Goal: Transaction & Acquisition: Purchase product/service

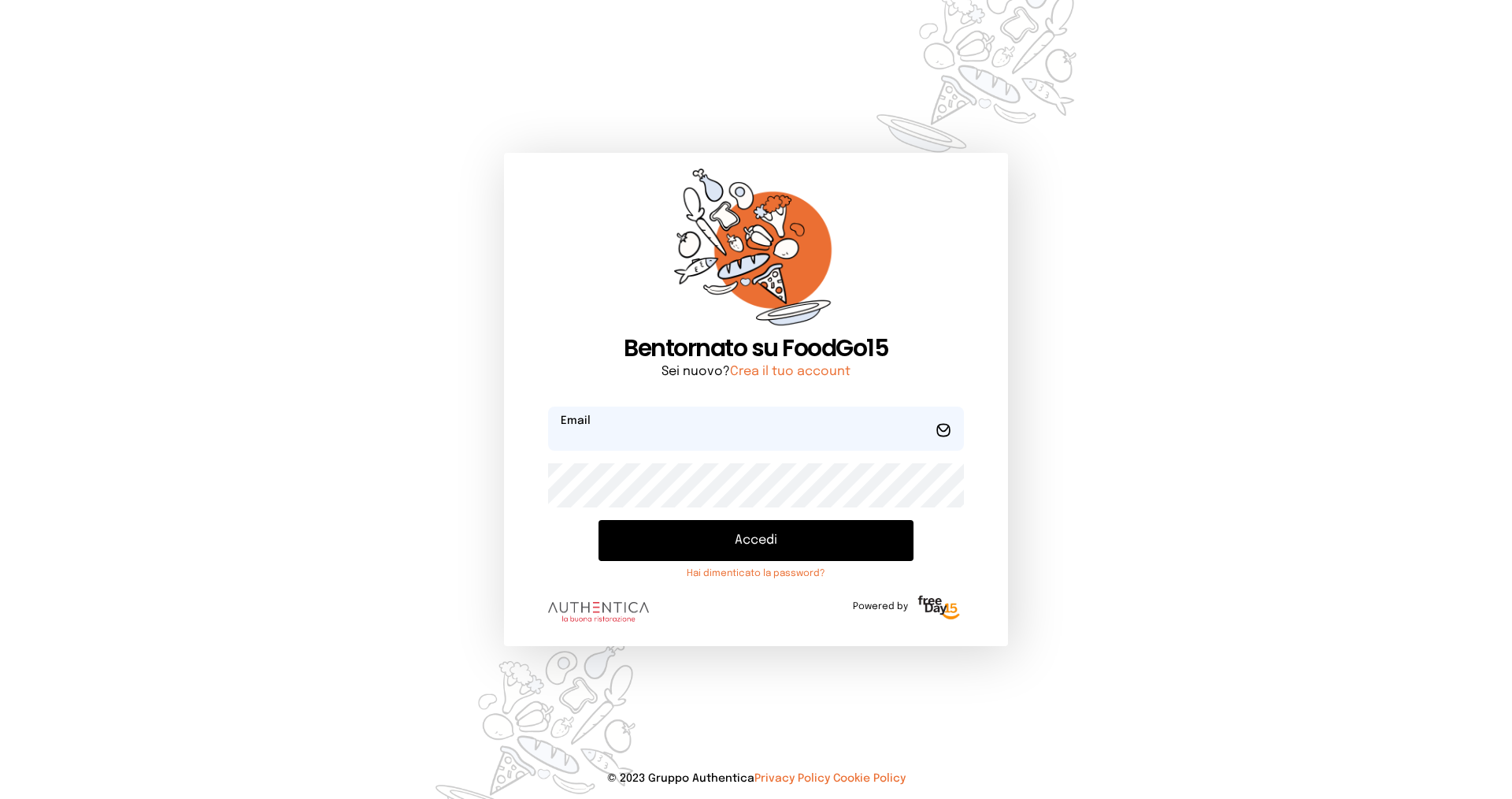
type input "**********"
click at [745, 529] on button "Accedi" at bounding box center [756, 540] width 315 height 41
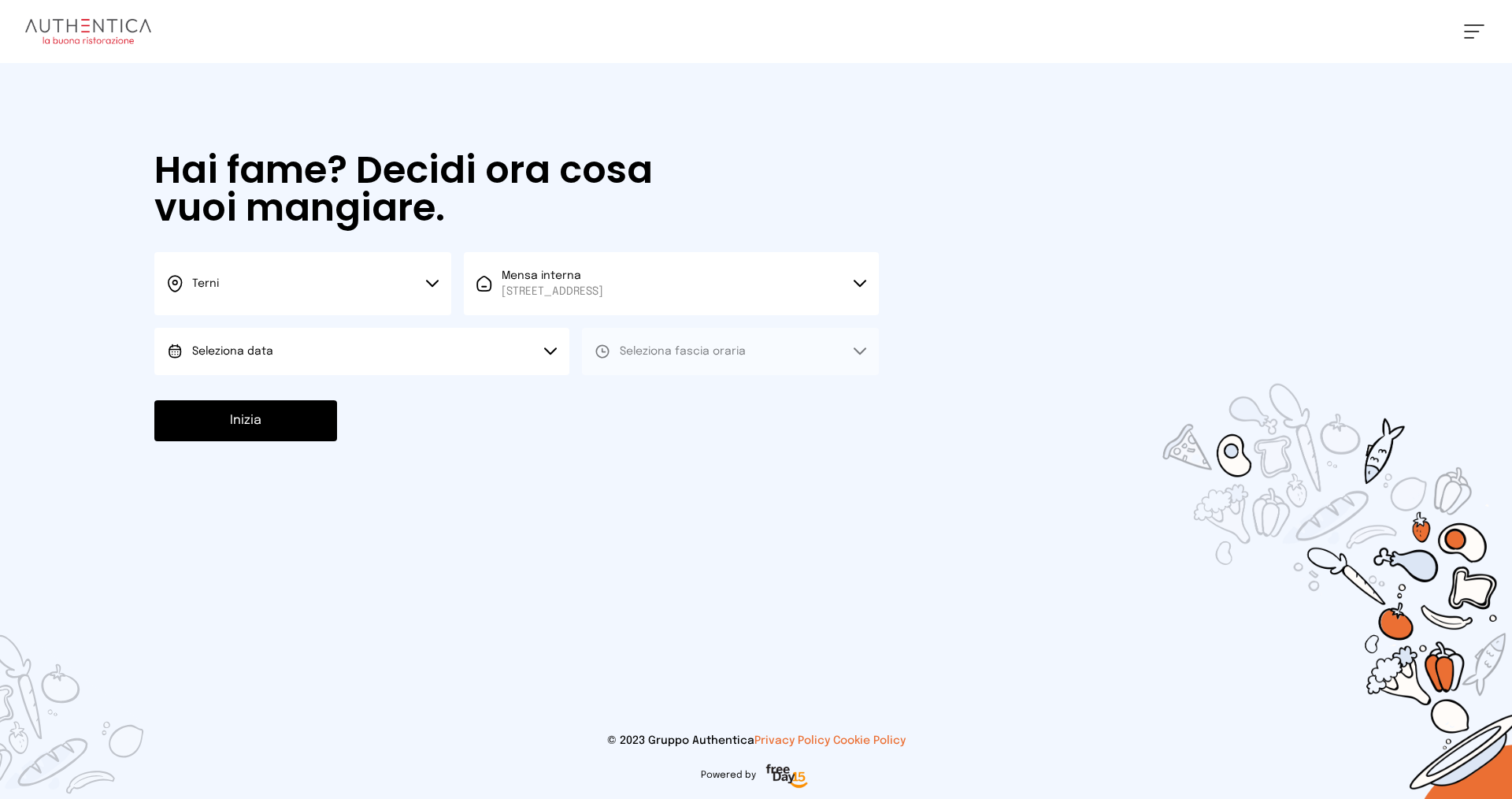
click at [426, 346] on button "Seleziona data" at bounding box center [361, 351] width 415 height 48
click at [416, 404] on li "[DATE], [DATE]" at bounding box center [361, 395] width 415 height 41
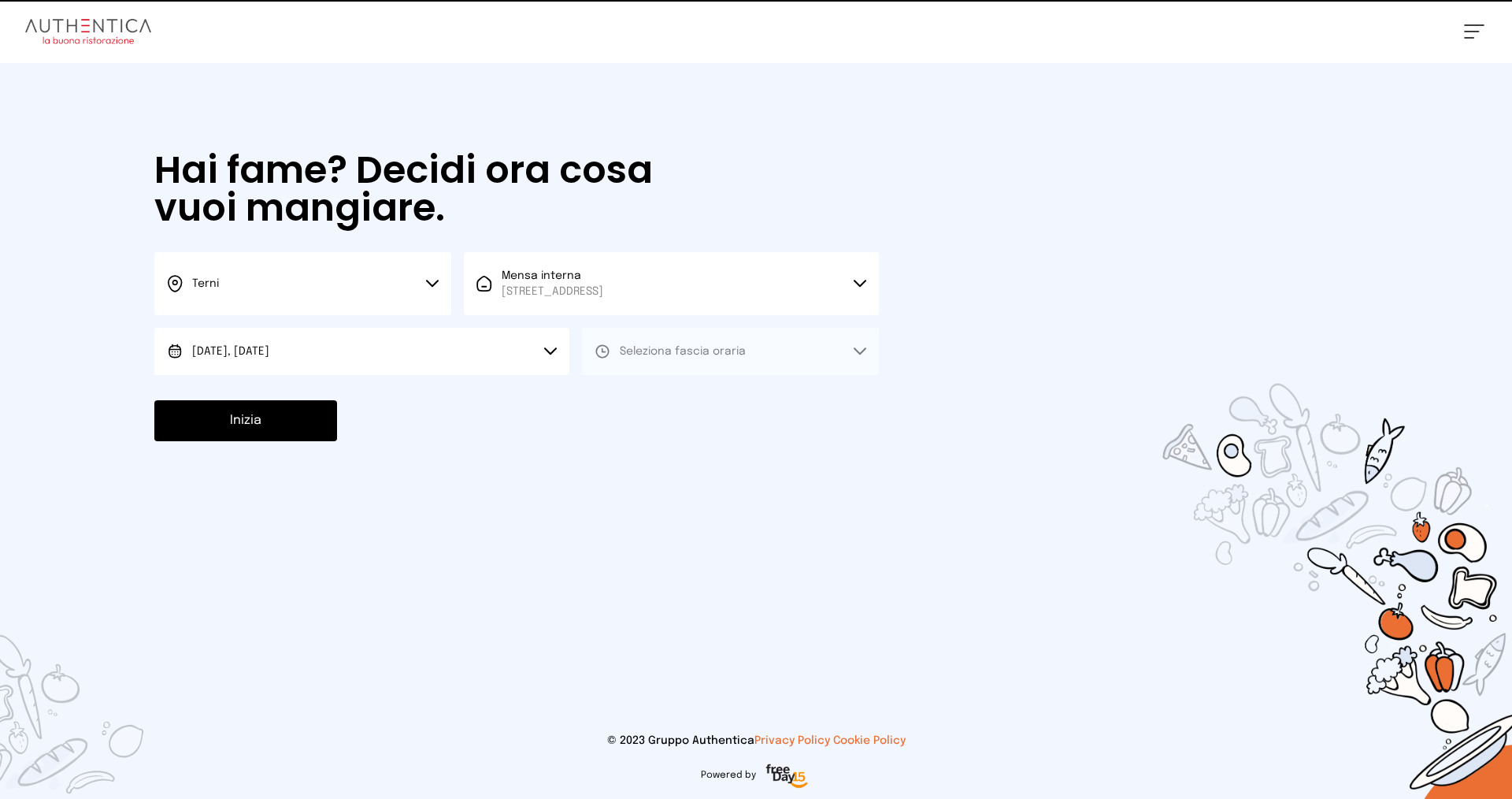
click at [696, 362] on button "Seleziona fascia oraria" at bounding box center [730, 351] width 297 height 48
click at [695, 386] on li "Pranzo" at bounding box center [730, 395] width 297 height 41
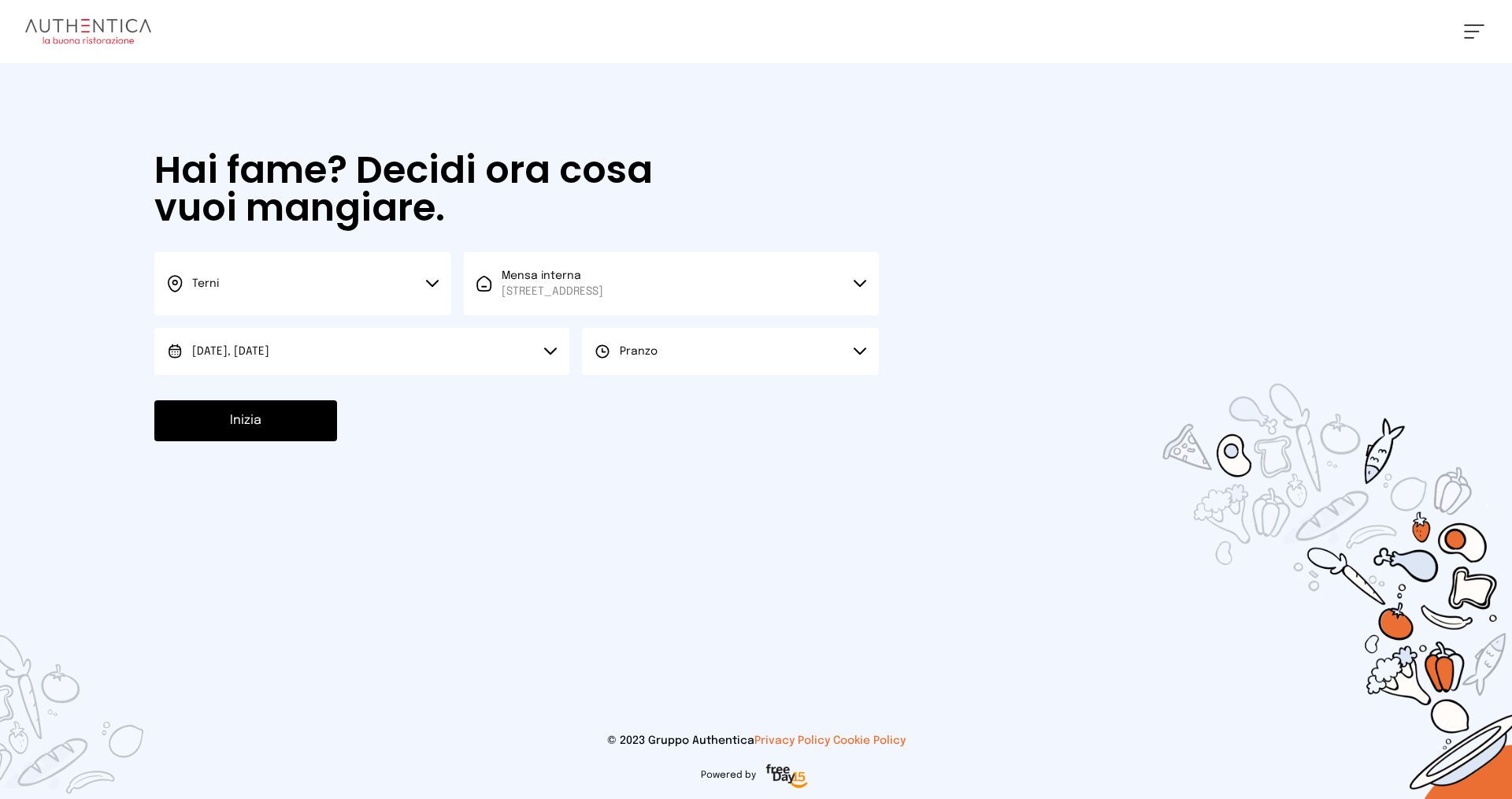
click at [246, 420] on button "Inizia" at bounding box center [245, 420] width 182 height 41
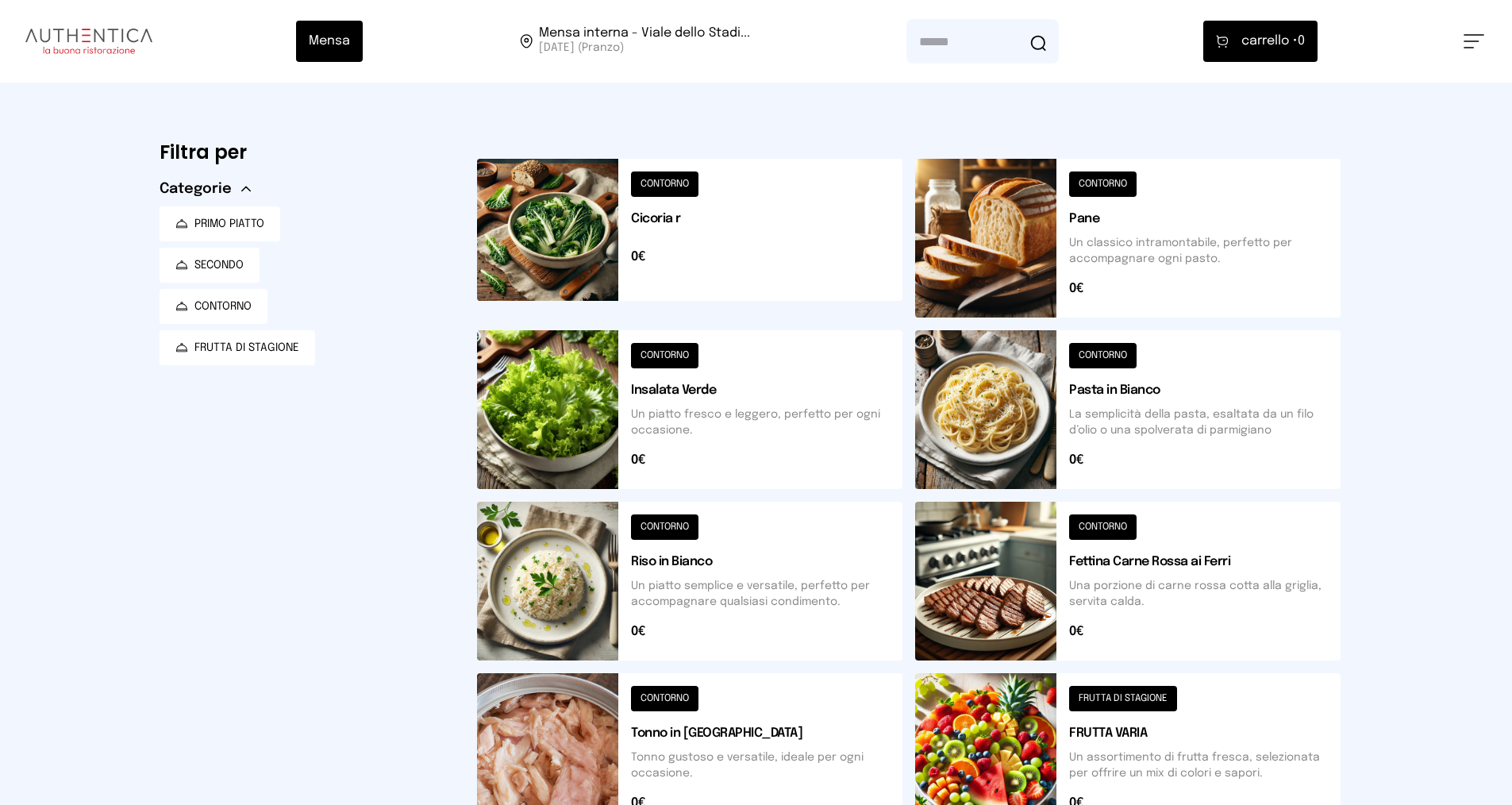
scroll to position [476, 0]
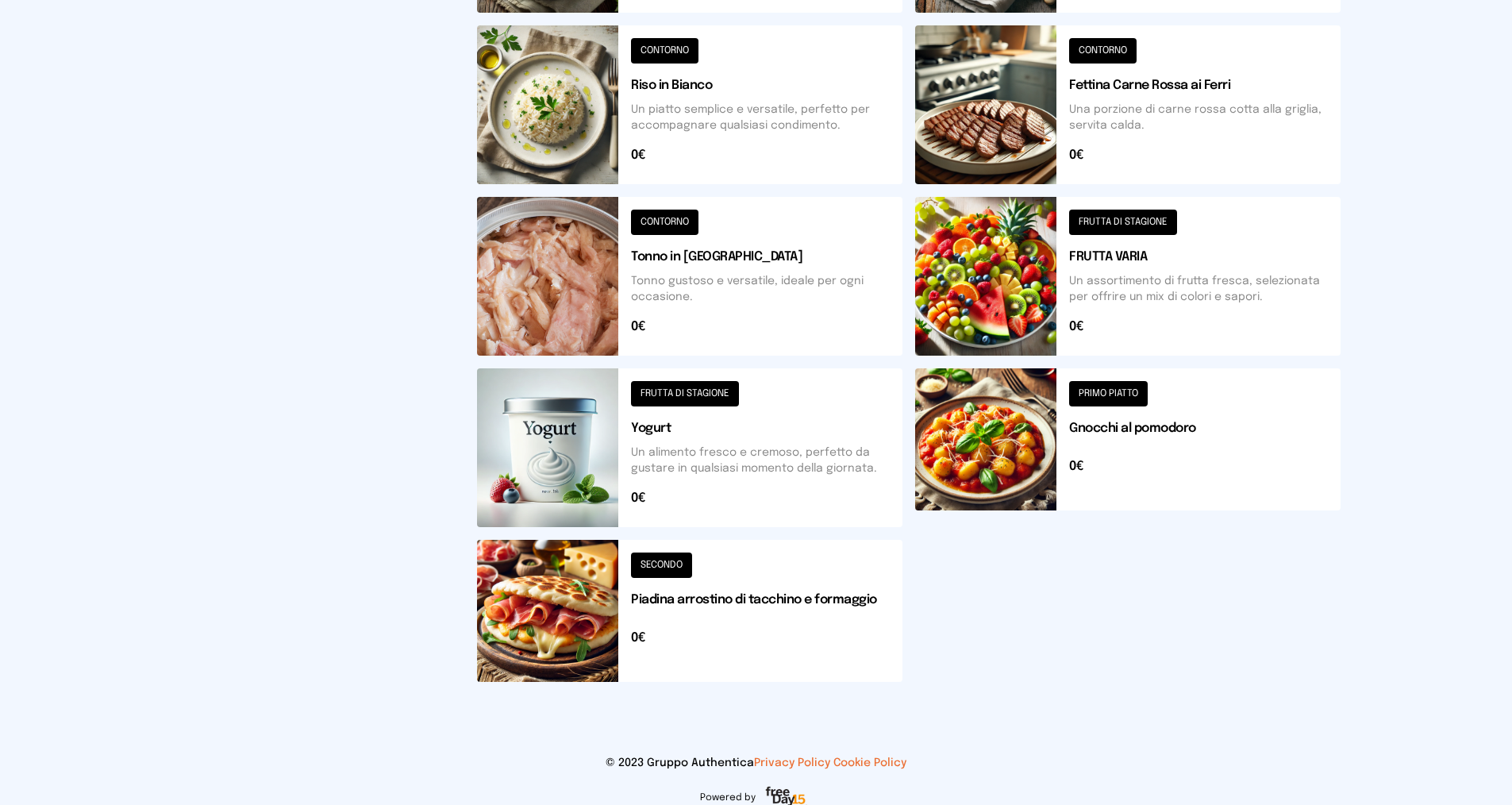
click at [674, 587] on button at bounding box center [690, 611] width 425 height 142
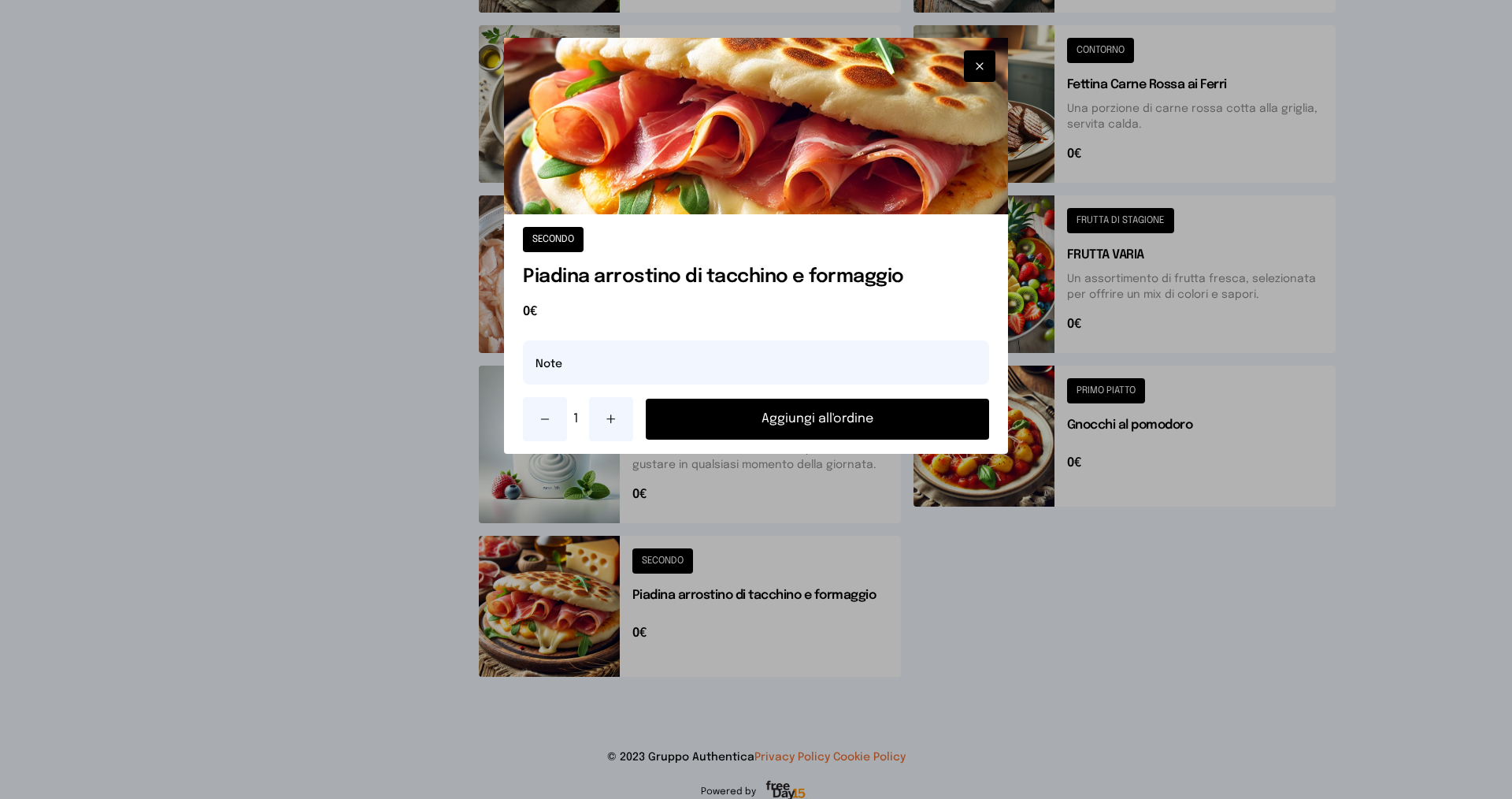
click at [625, 419] on button at bounding box center [611, 419] width 44 height 44
click at [779, 423] on button "Aggiungi all'ordine" at bounding box center [817, 419] width 344 height 41
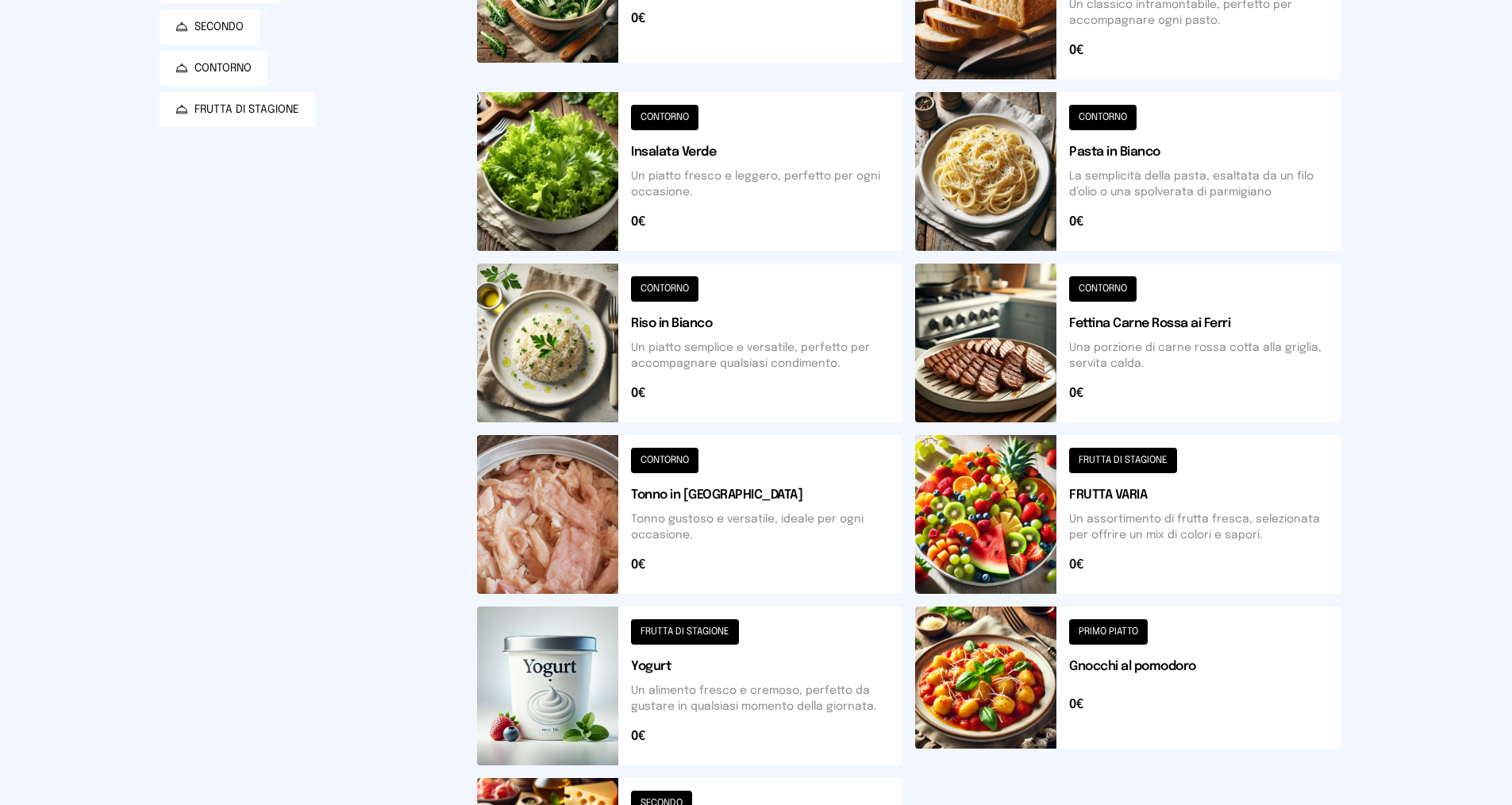
scroll to position [0, 0]
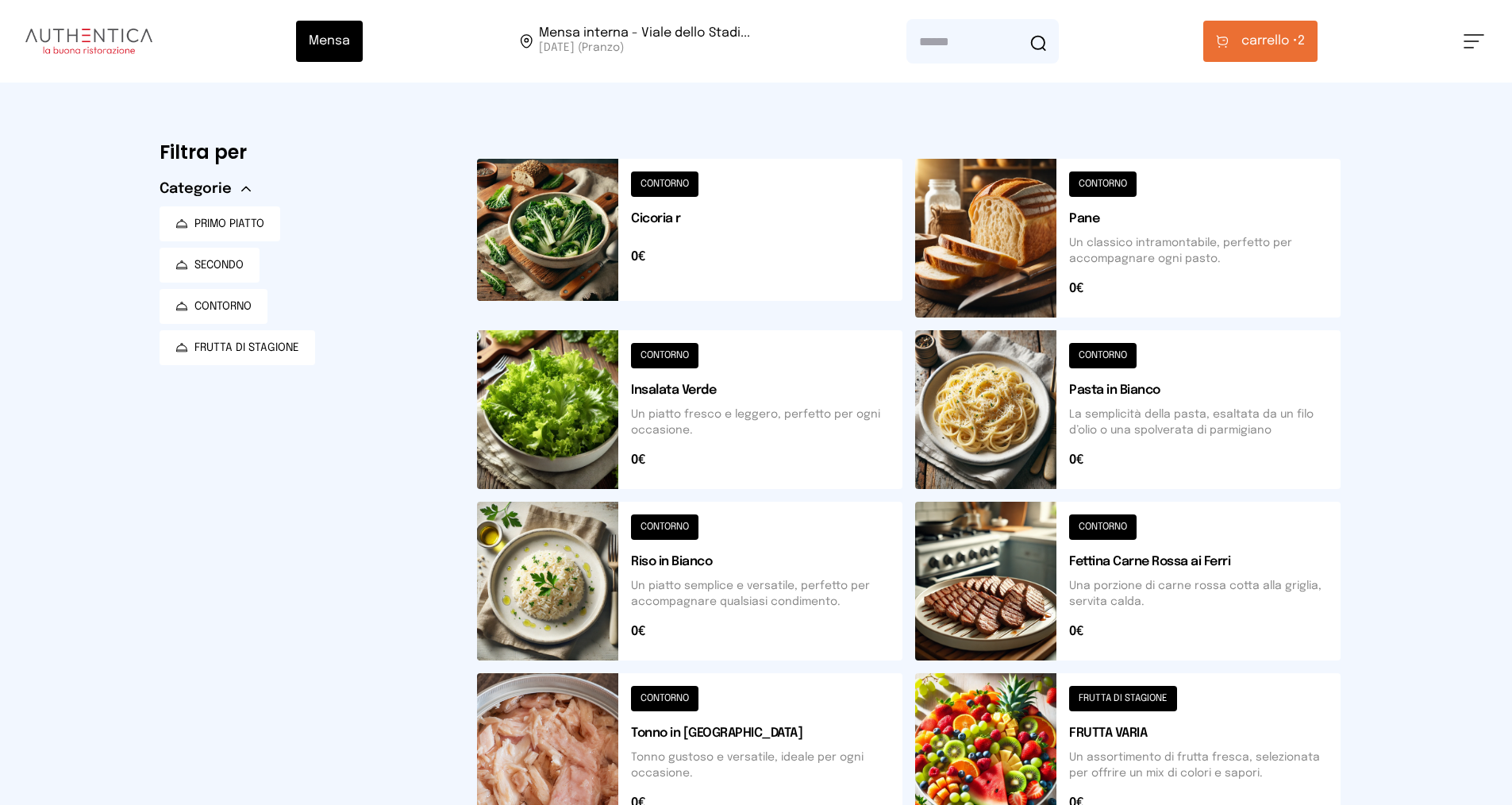
click at [732, 215] on button at bounding box center [690, 237] width 425 height 159
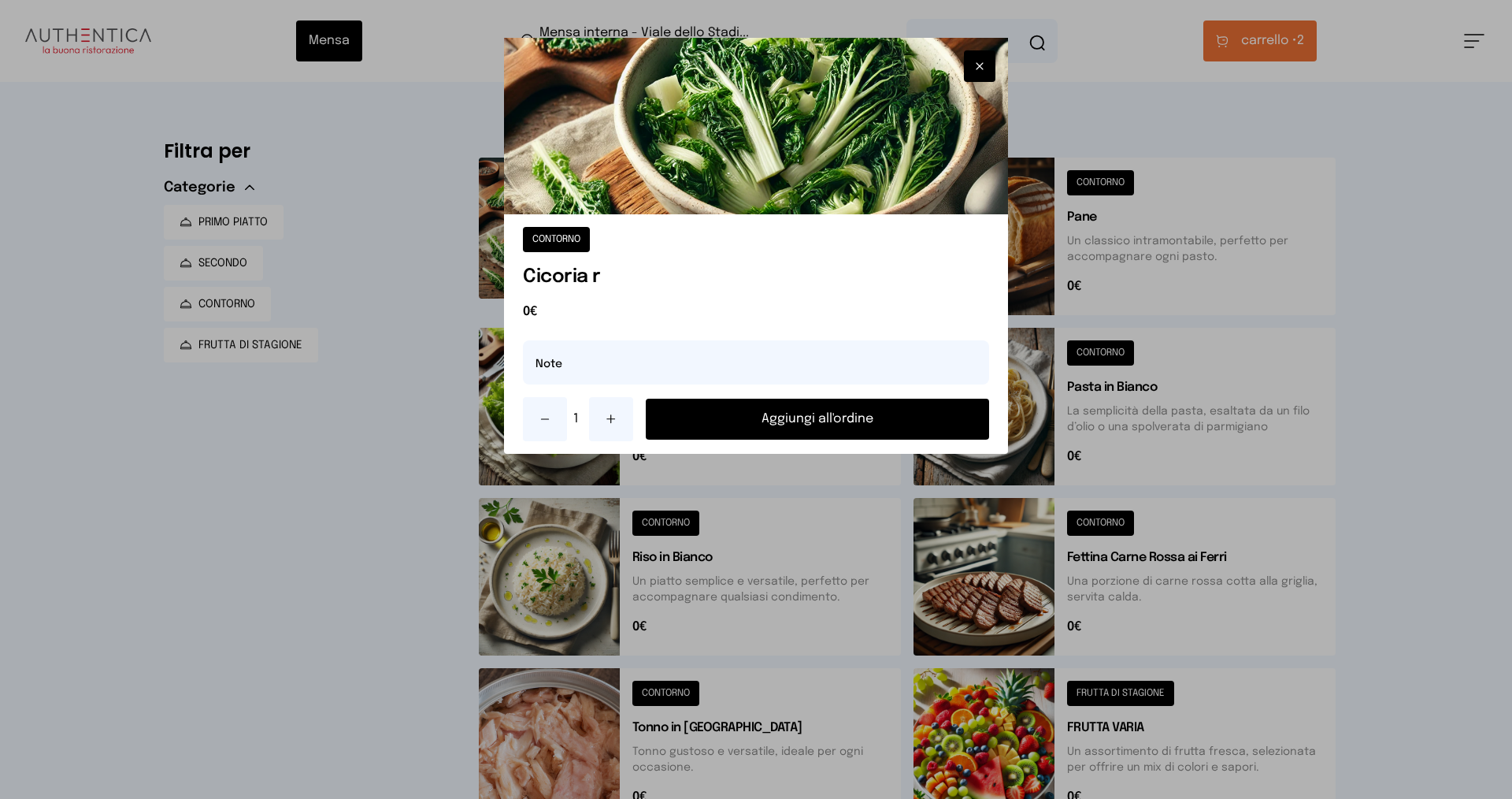
click at [748, 416] on button "Aggiungi all'ordine" at bounding box center [817, 419] width 344 height 41
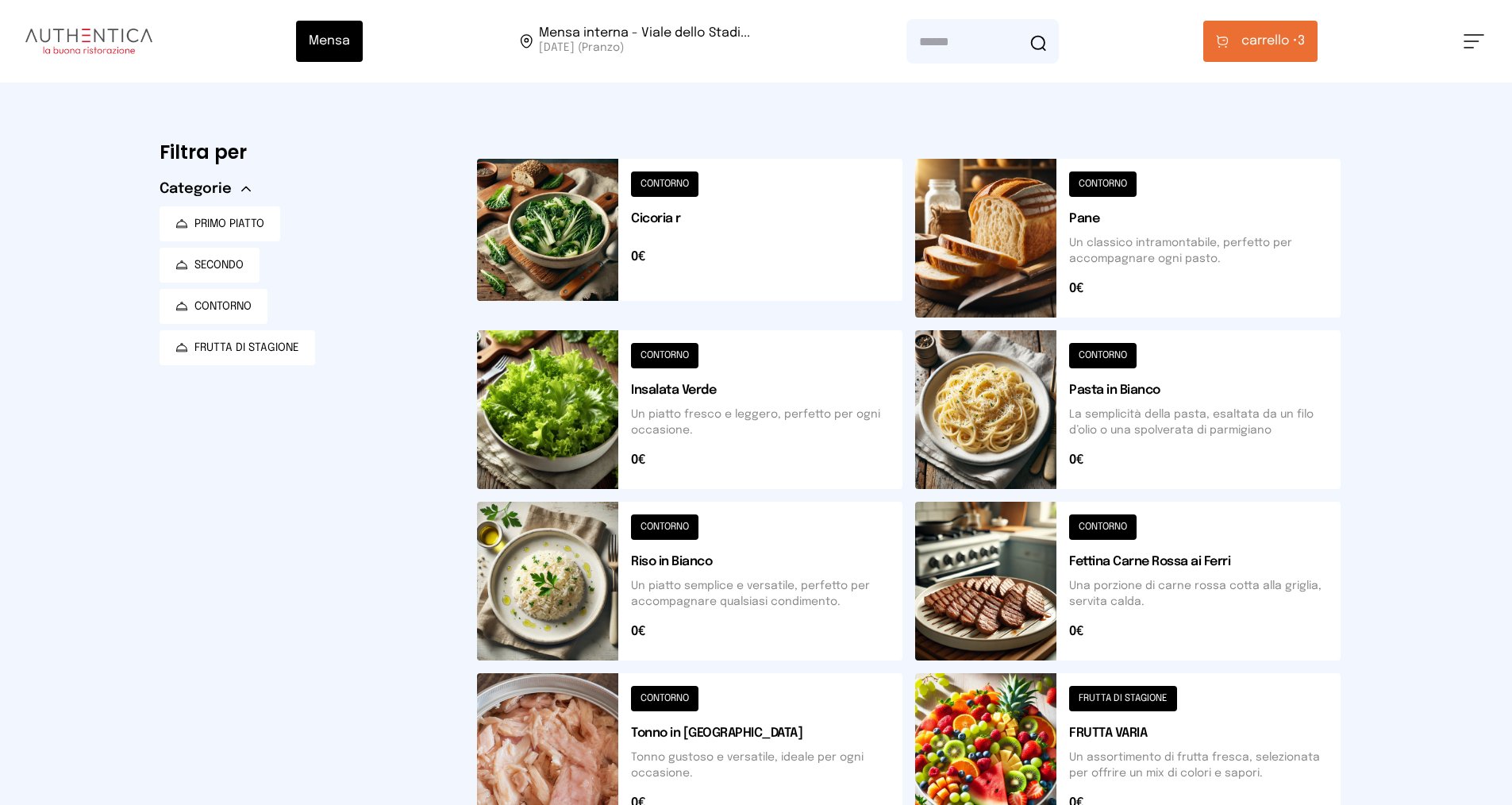
click at [1250, 44] on span "carrello •" at bounding box center [1269, 41] width 56 height 19
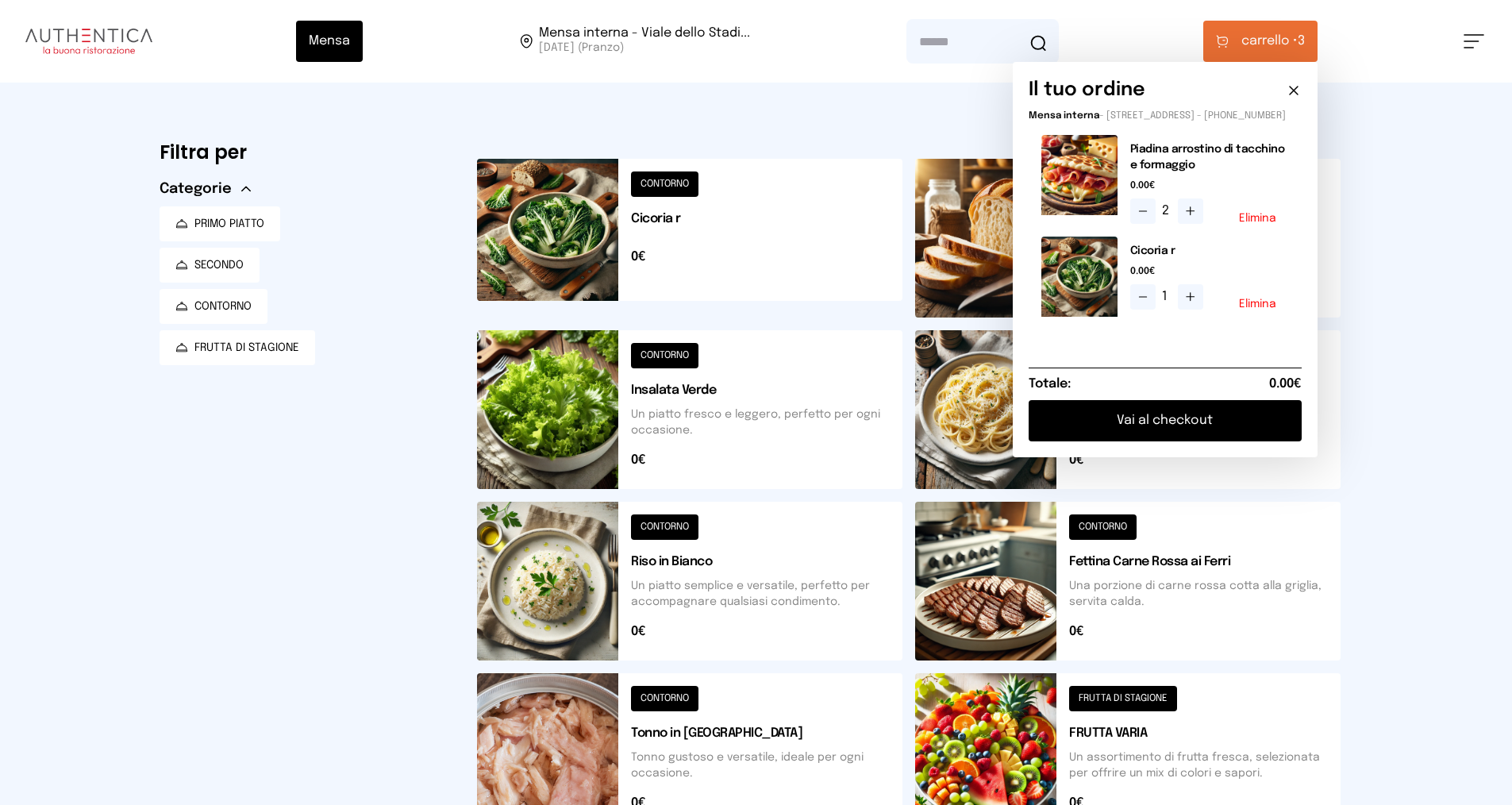
click at [1191, 429] on button "Vai al checkout" at bounding box center [1166, 420] width 273 height 41
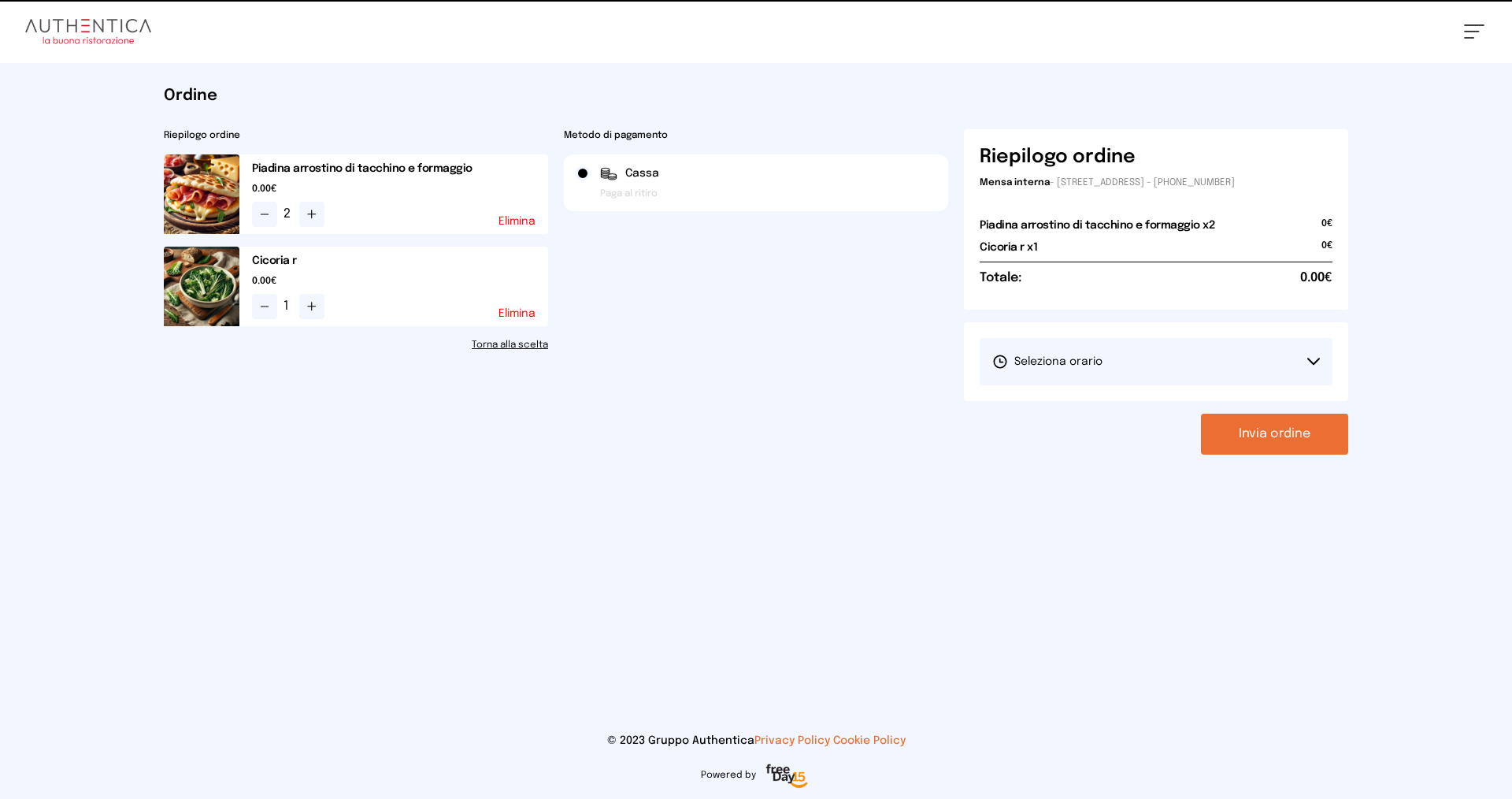
click at [1175, 351] on button "Seleziona orario" at bounding box center [1155, 362] width 353 height 48
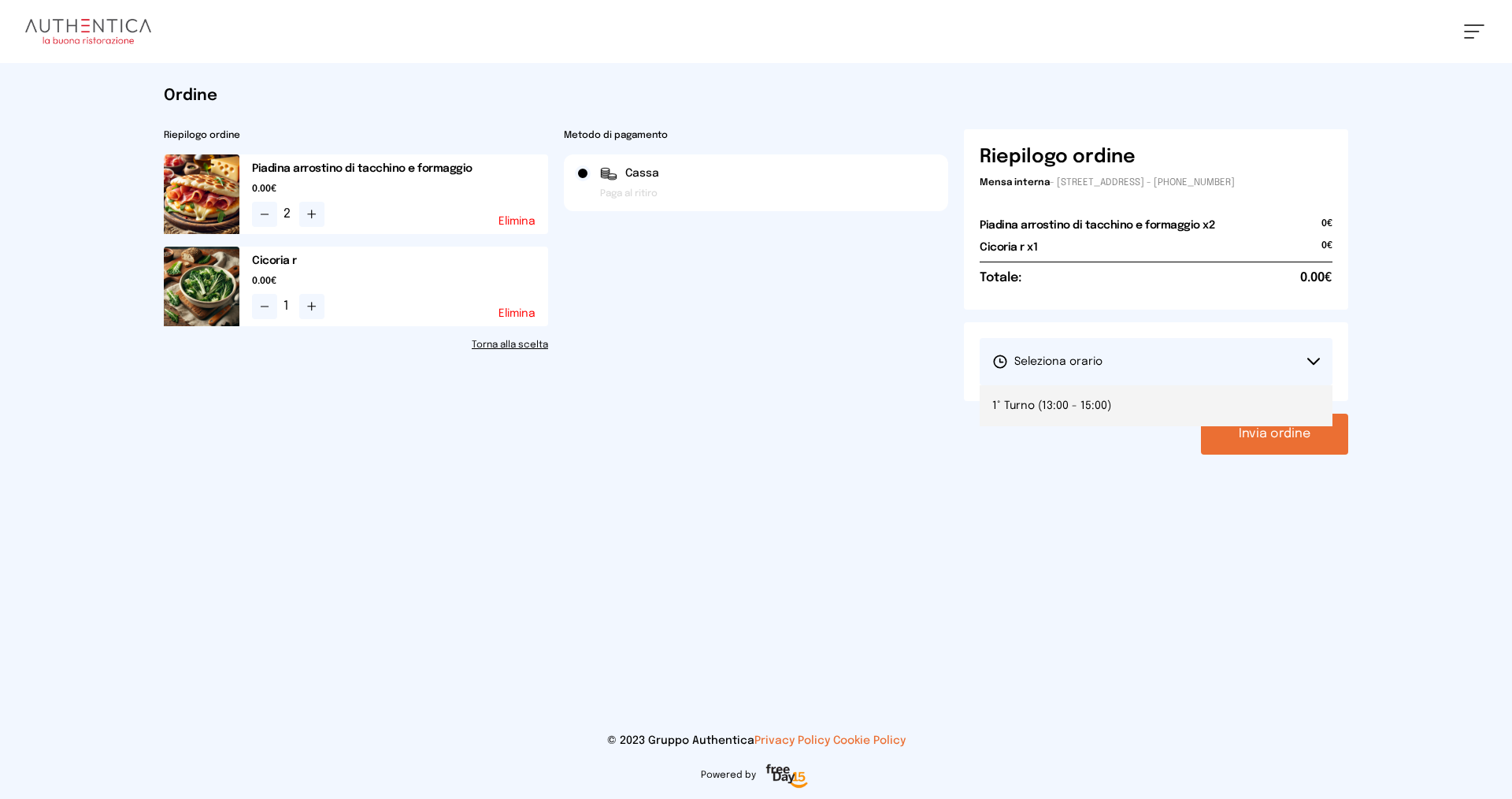
click at [1166, 385] on li "1° Turno (13:00 - 15:00)" at bounding box center [1155, 405] width 353 height 41
click at [1259, 433] on button "Invia ordine" at bounding box center [1274, 433] width 147 height 41
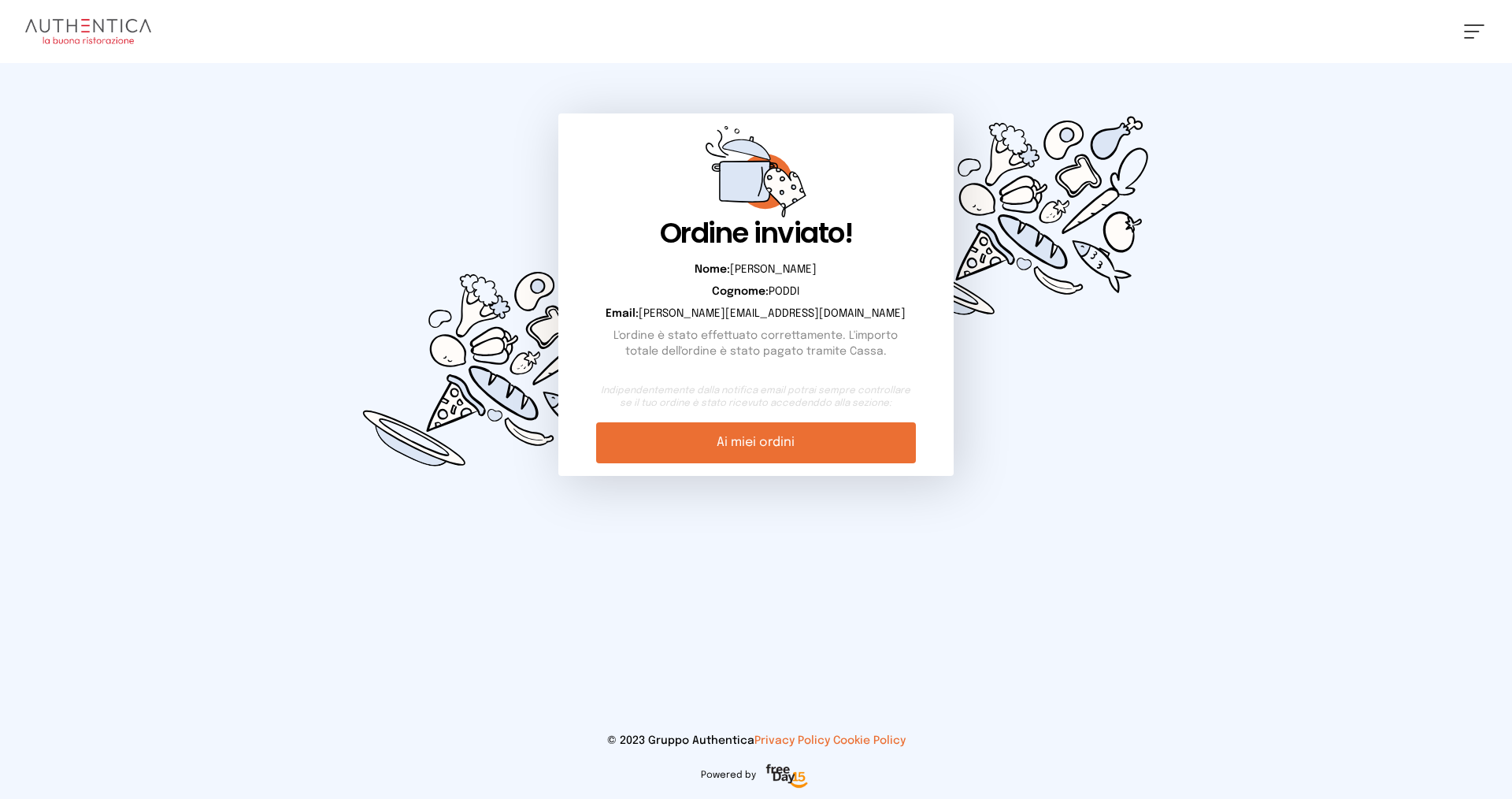
click at [725, 430] on link "Ai miei ordini" at bounding box center [755, 442] width 319 height 41
